Goal: Book appointment/travel/reservation

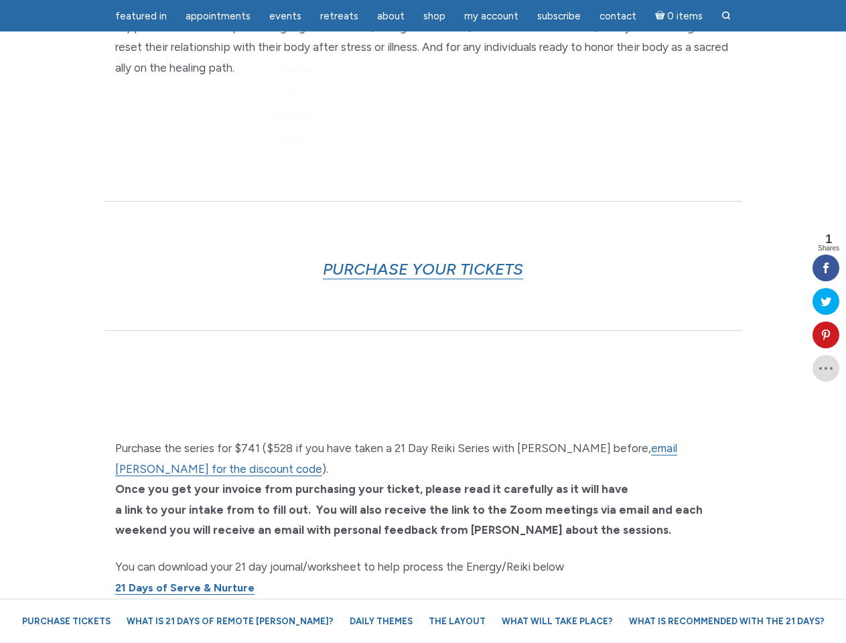
scroll to position [2888, 0]
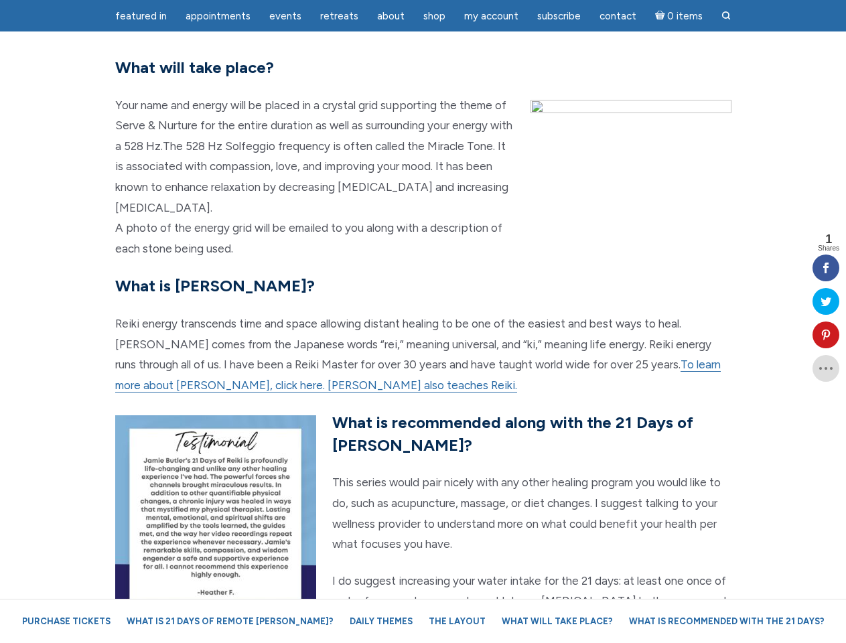
click at [423, 322] on p "Reiki energy transcends time and space allowing distant healing to be one of th…" at bounding box center [423, 355] width 616 height 82
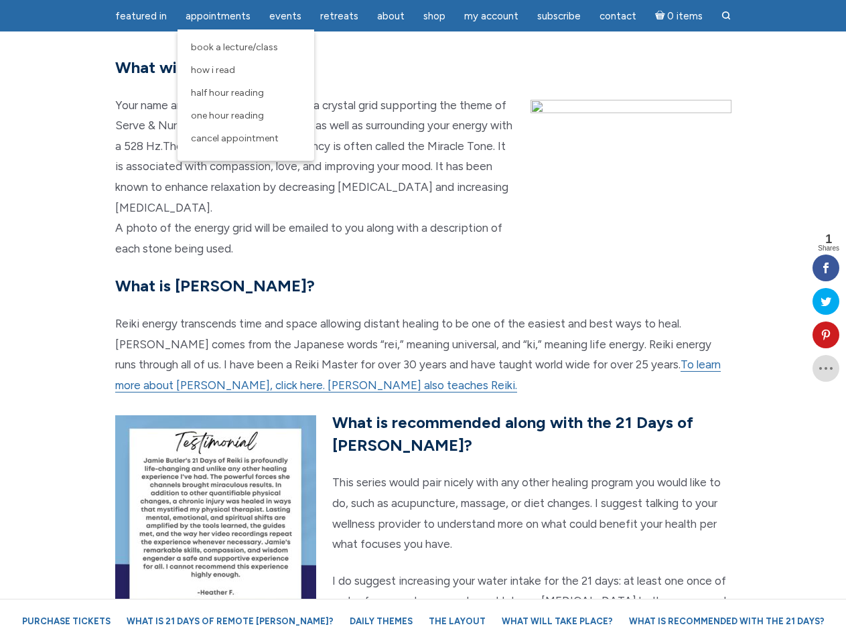
click at [218, 16] on span "Appointments" at bounding box center [218, 16] width 65 height 12
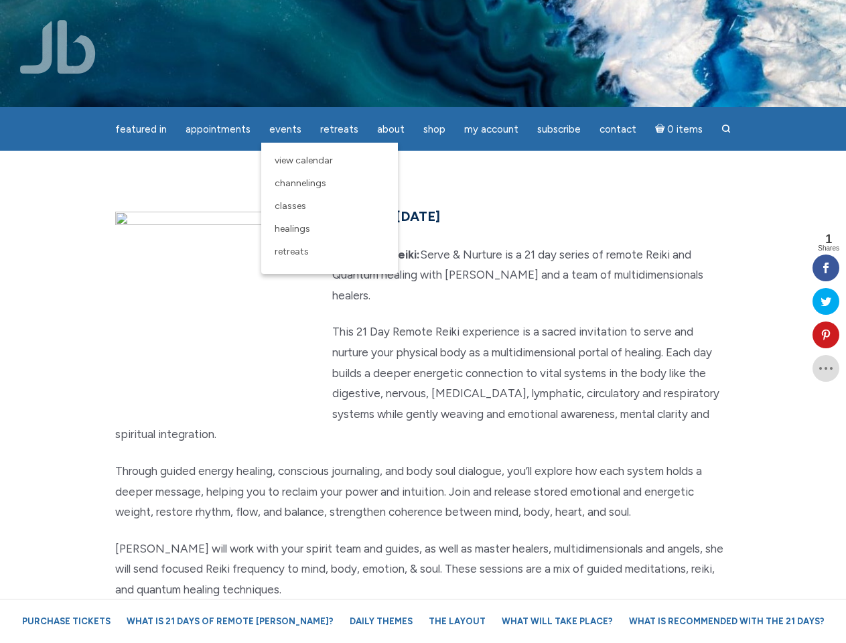
click at [285, 16] on div "featured in featured in Memes Appointments Book a Lecture/Class How I Read Half…" at bounding box center [423, 10] width 846 height 21
click at [391, 16] on div "featured in featured in Memes Appointments Book a Lecture/Class How I Read Half…" at bounding box center [423, 10] width 846 height 21
click at [491, 16] on div "featured in featured in Memes Appointments Book a Lecture/Class How I Read Half…" at bounding box center [423, 10] width 846 height 21
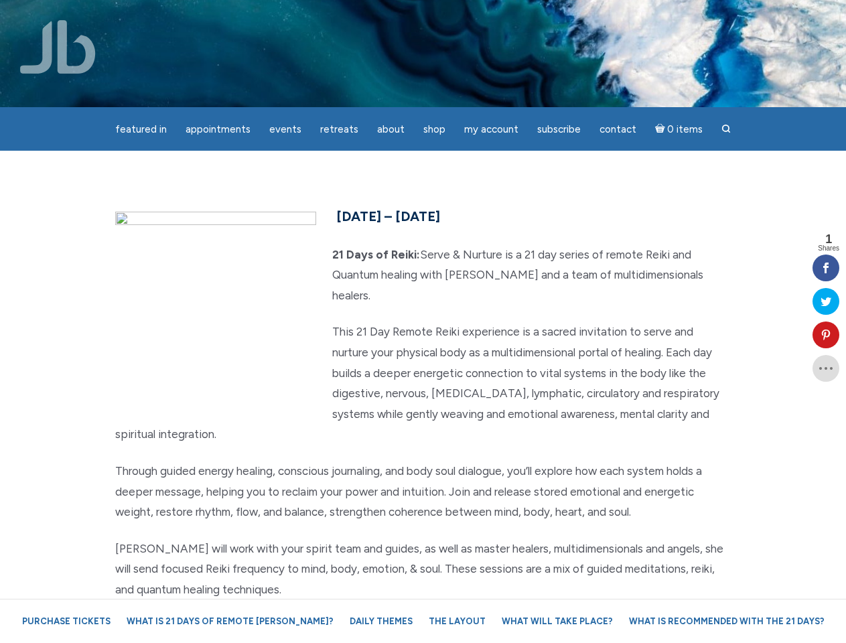
click at [826, 335] on icon at bounding box center [826, 335] width 27 height 11
